Goal: Contribute content

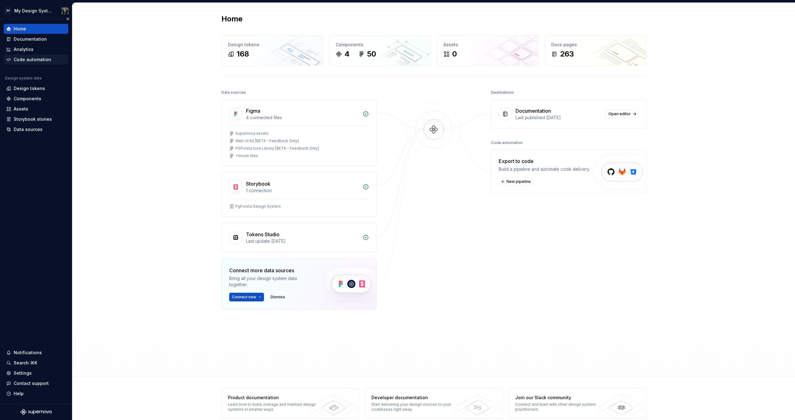
click at [35, 64] on div "Code automation" at bounding box center [36, 60] width 65 height 10
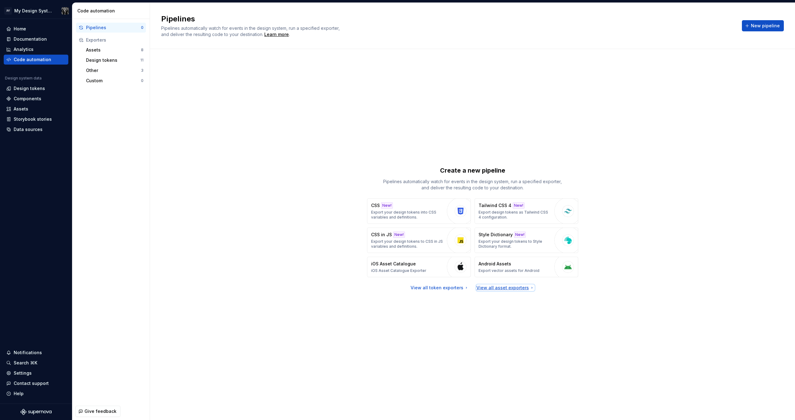
click at [483, 289] on div "View all asset exporters" at bounding box center [505, 288] width 58 height 6
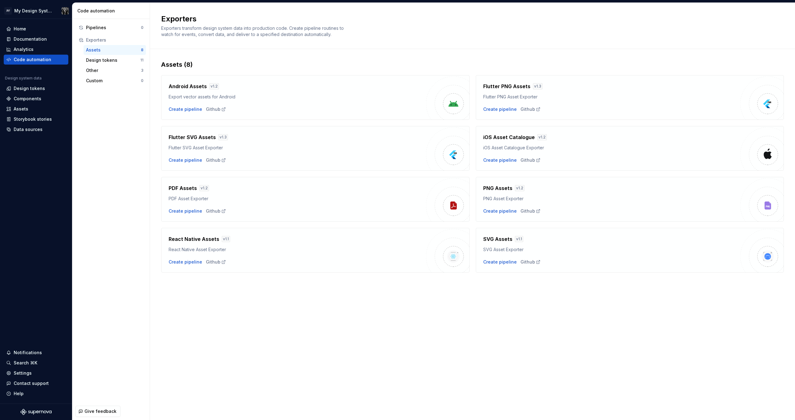
click at [114, 145] on div "Pipelines 0 Exporters Assets 8 Design tokens 11 Other 3 Custom 0" at bounding box center [110, 211] width 77 height 384
click at [25, 39] on div "Documentation" at bounding box center [30, 39] width 33 height 6
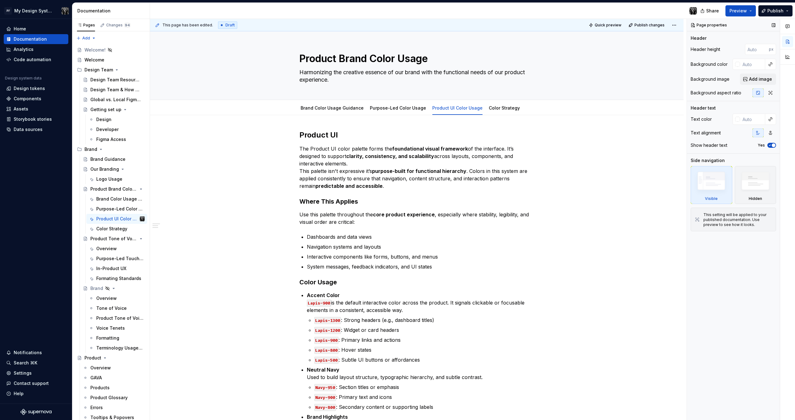
click at [714, 274] on div "Page properties Header Header height px Background color Background image Add i…" at bounding box center [733, 220] width 93 height 402
type textarea "*"
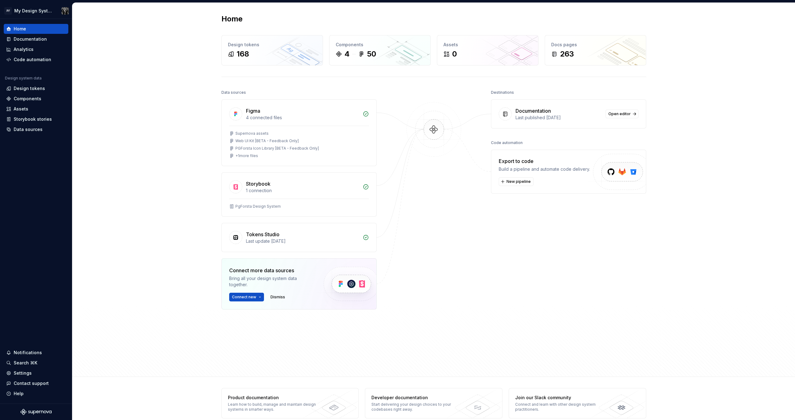
click at [563, 113] on div "Documentation" at bounding box center [559, 110] width 86 height 7
click at [126, 116] on div "Home Design tokens 168 Components 4 50 Assets 0 Docs pages 263 Data sources Fig…" at bounding box center [433, 190] width 723 height 374
click at [6, 130] on icon at bounding box center [8, 129] width 5 height 5
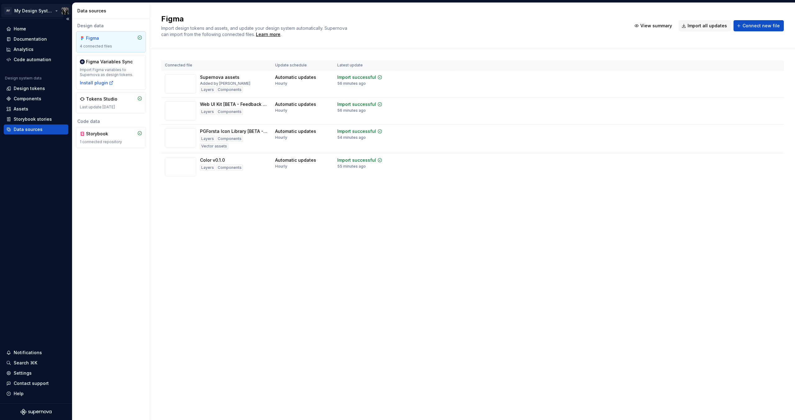
click at [33, 11] on html "PF My Design System Home Documentation Analytics Code automation Design system …" at bounding box center [397, 210] width 795 height 420
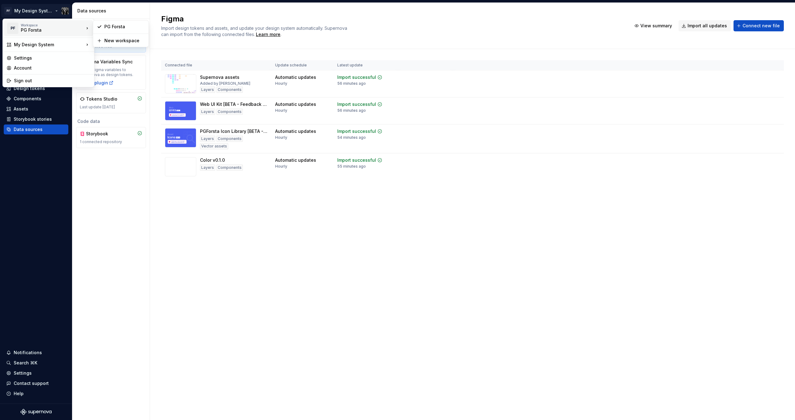
click at [33, 30] on div "PG Forsta" at bounding box center [47, 30] width 53 height 6
click at [111, 24] on div "PG Forsta" at bounding box center [124, 27] width 40 height 6
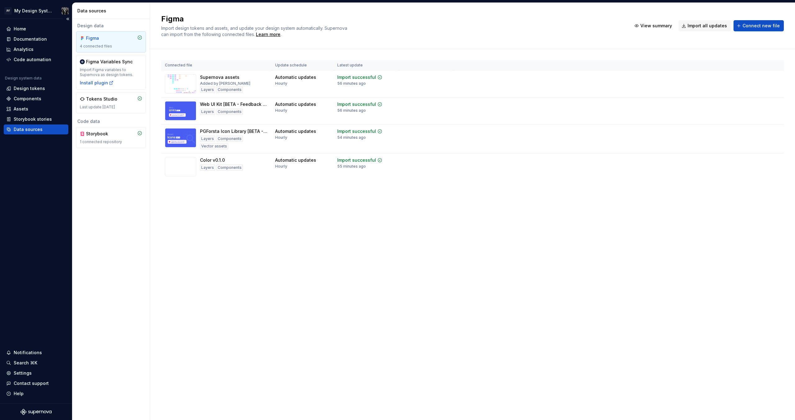
click at [47, 209] on div "Home Documentation Analytics Code automation Design system data Design tokens C…" at bounding box center [36, 211] width 72 height 385
click at [44, 411] on icon "Supernova Logo" at bounding box center [35, 412] width 31 height 6
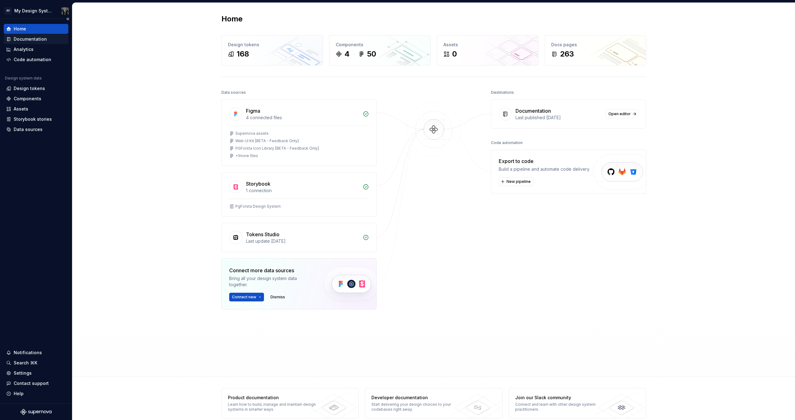
click at [29, 39] on div "Documentation" at bounding box center [30, 39] width 33 height 6
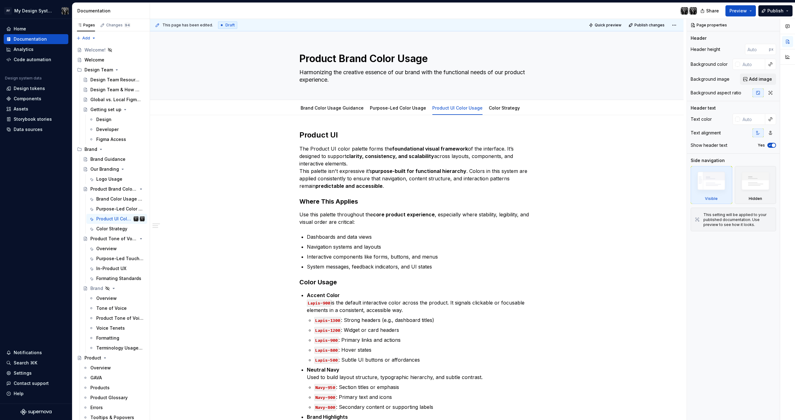
click at [638, 15] on div at bounding box center [426, 11] width 552 height 16
type textarea "*"
